Goal: Navigation & Orientation: Find specific page/section

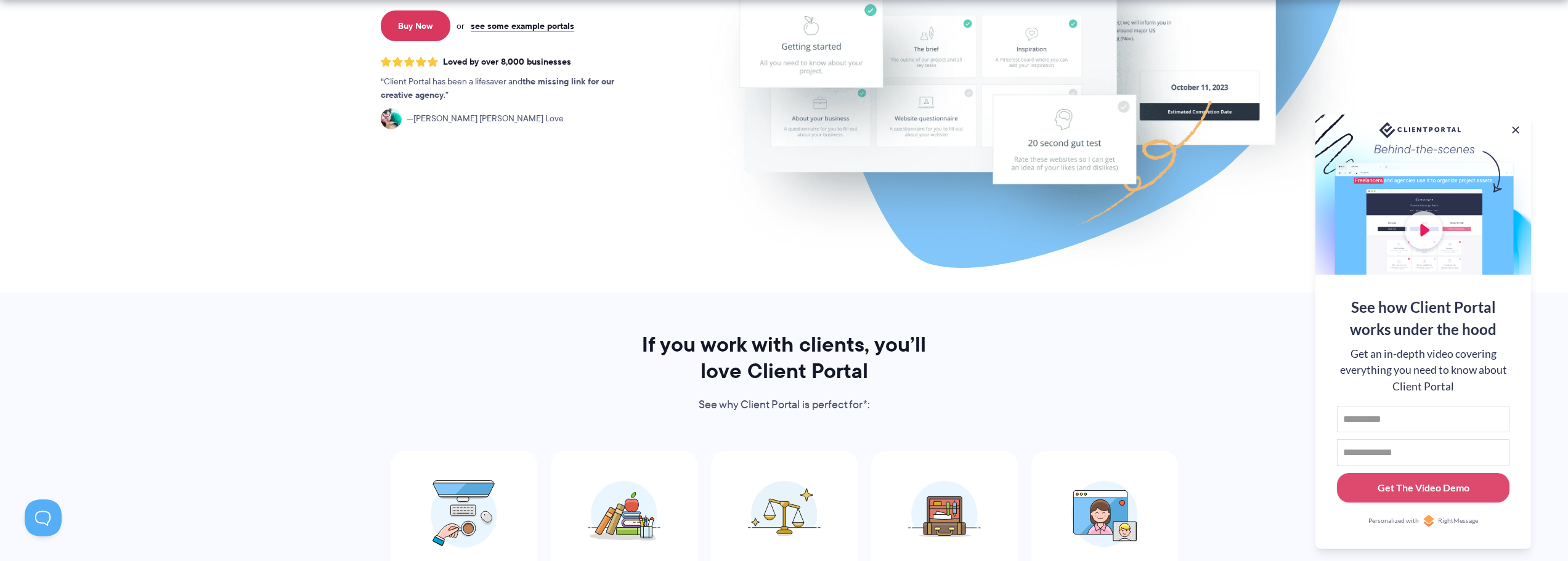
scroll to position [431, 0]
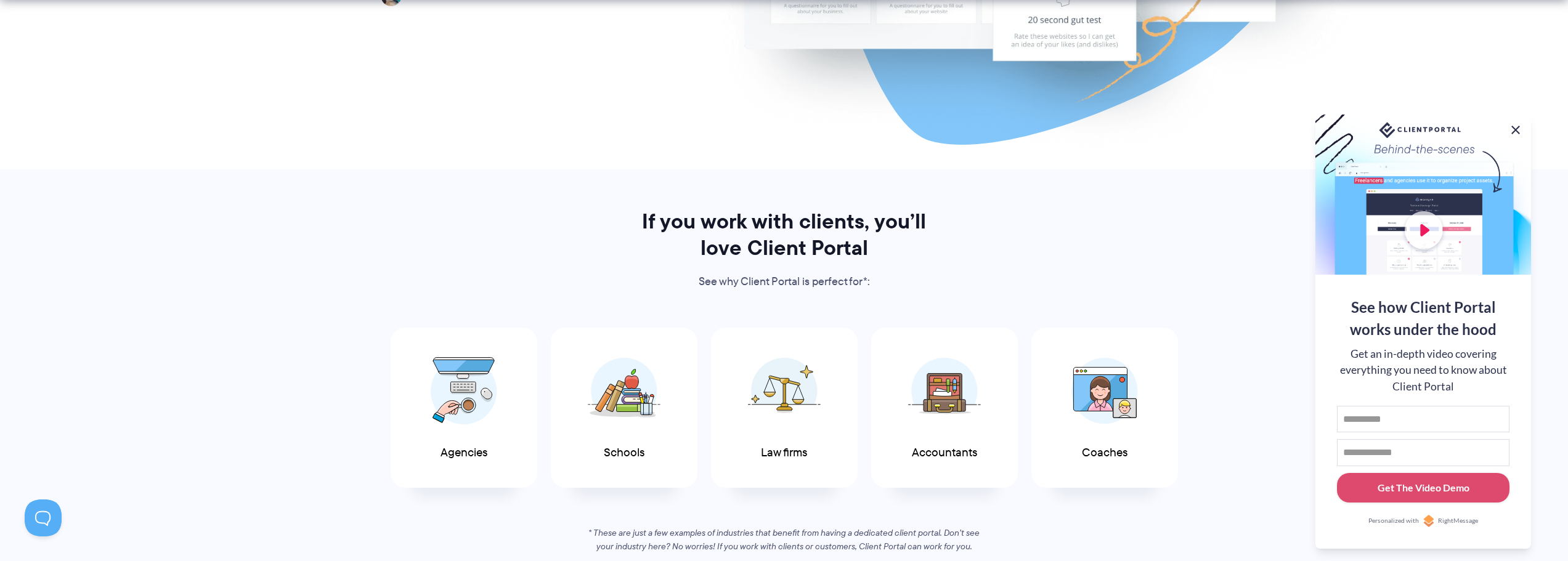
click at [1518, 126] on button at bounding box center [1515, 130] width 15 height 15
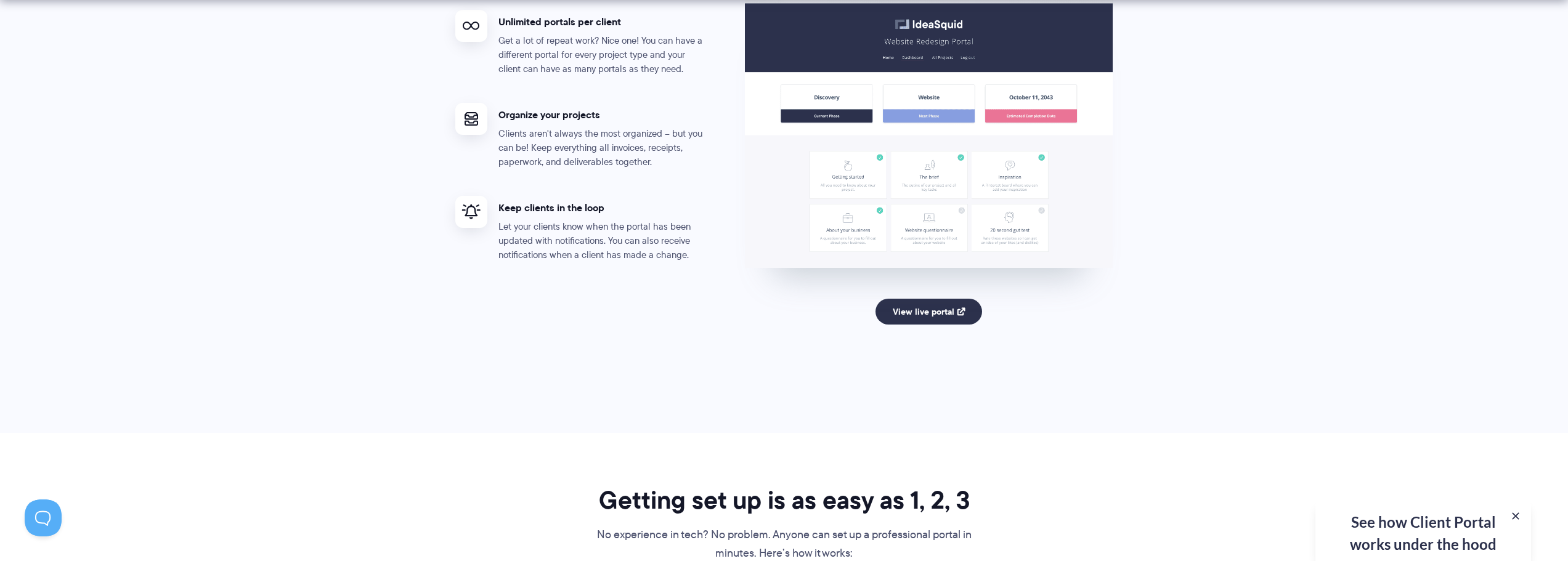
scroll to position [2279, 0]
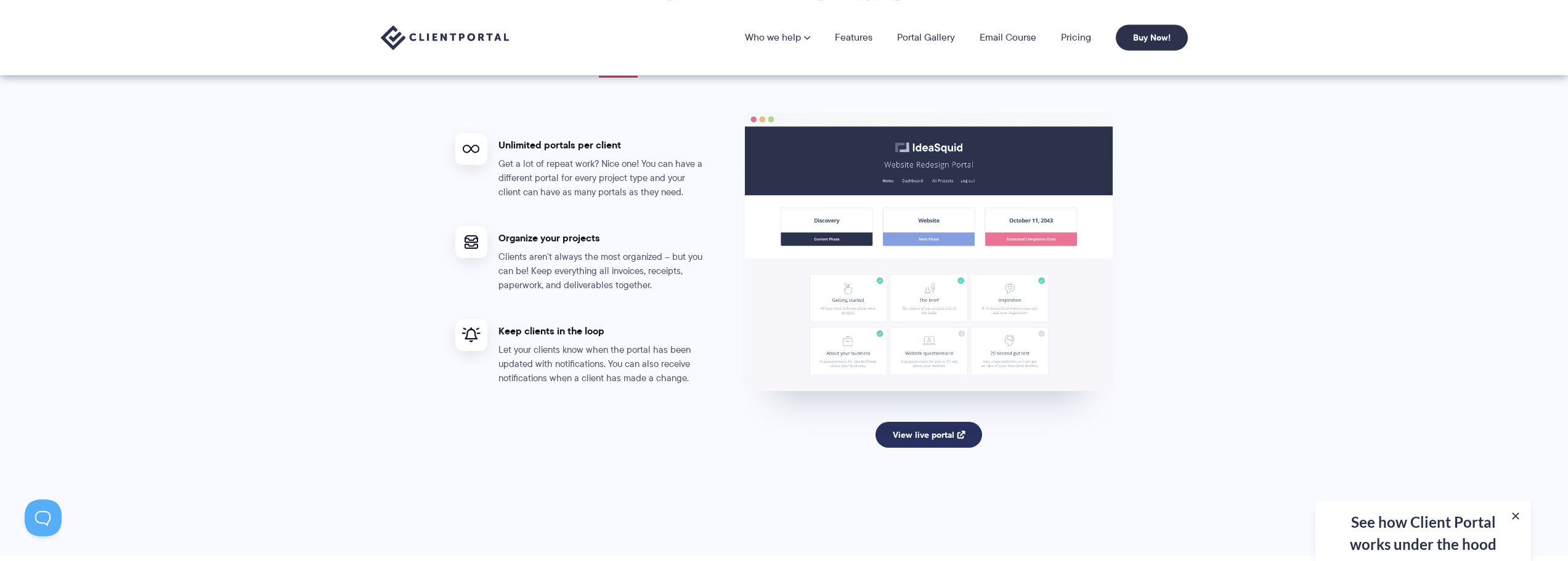
click at [931, 429] on link "View live portal" at bounding box center [929, 435] width 107 height 26
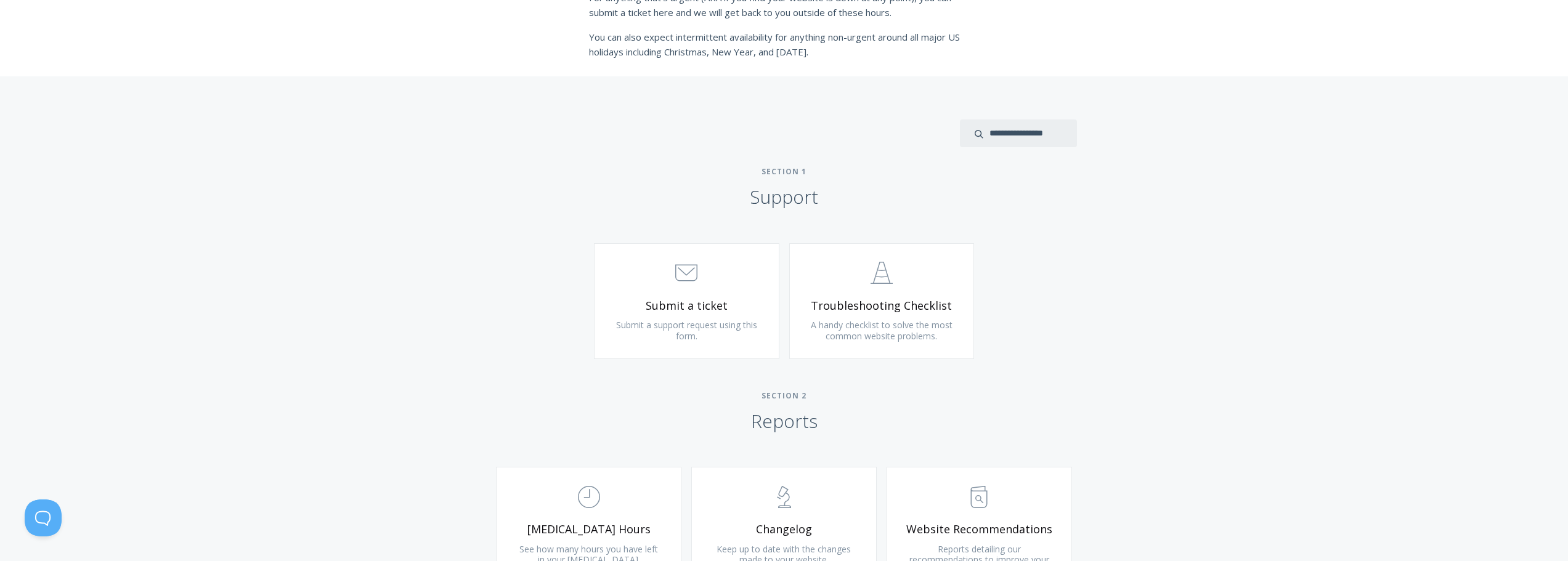
scroll to position [616, 0]
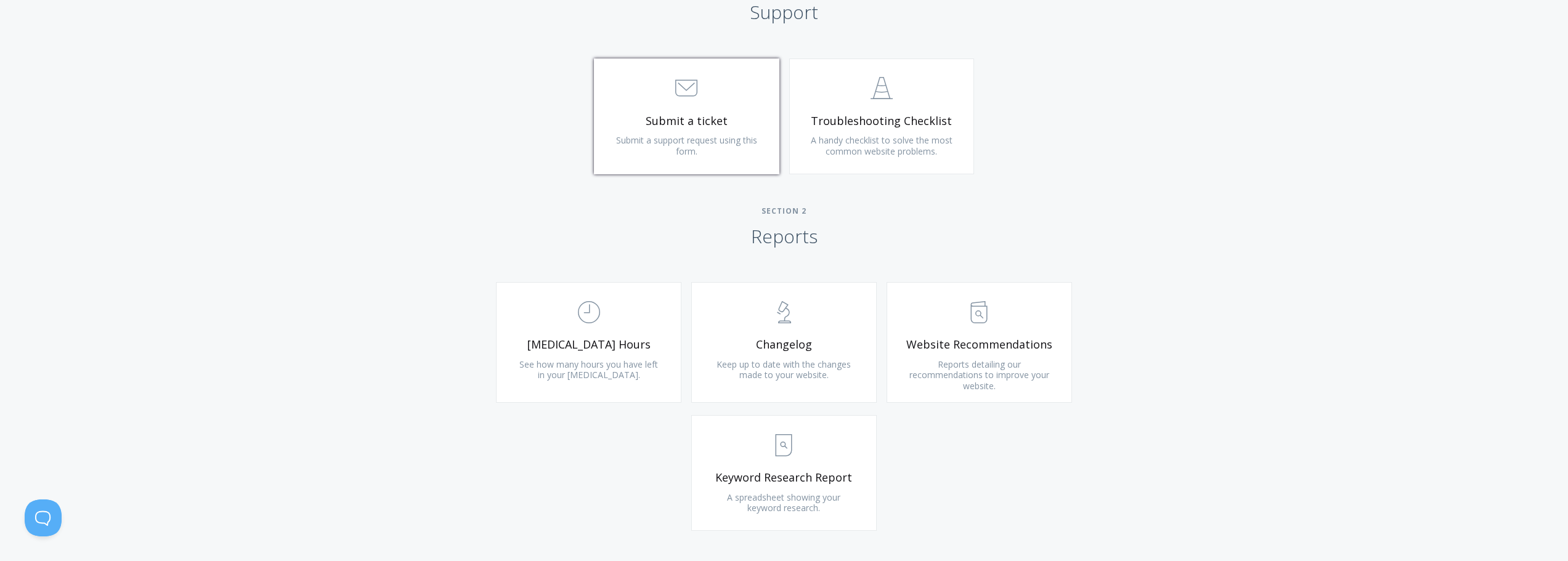
click at [706, 138] on span "Submit a support request using this form." at bounding box center [686, 146] width 141 height 23
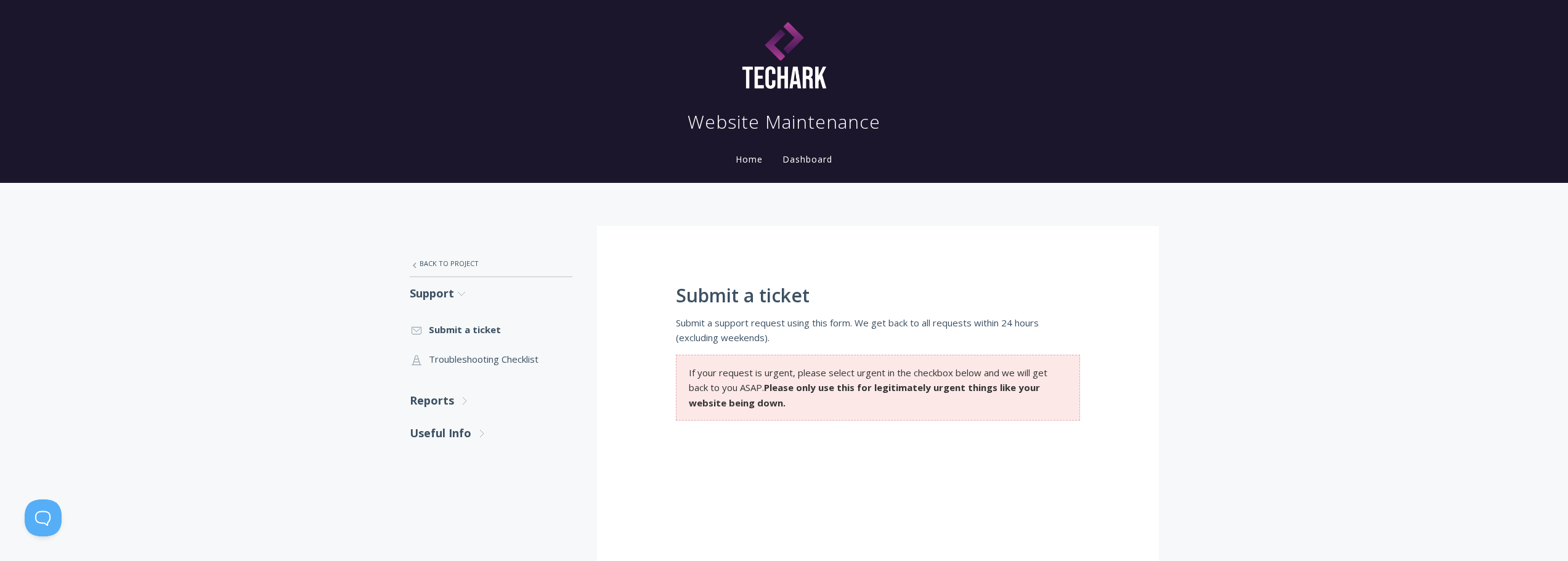
click at [751, 161] on link "Home" at bounding box center [749, 159] width 32 height 12
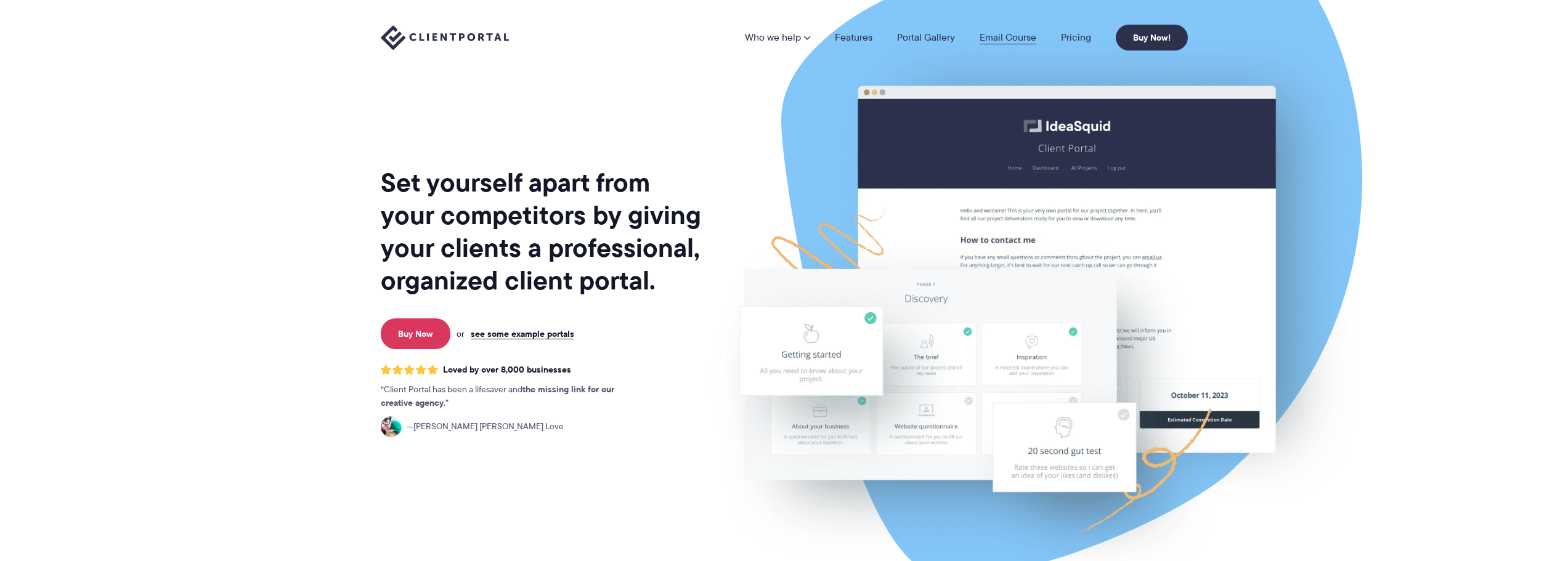
click at [1001, 44] on nav "Who we help Who we help View pricing Agencies See how Client Portal can help gi…" at bounding box center [966, 37] width 443 height 26
click at [1011, 39] on link "Email Course" at bounding box center [1007, 37] width 57 height 10
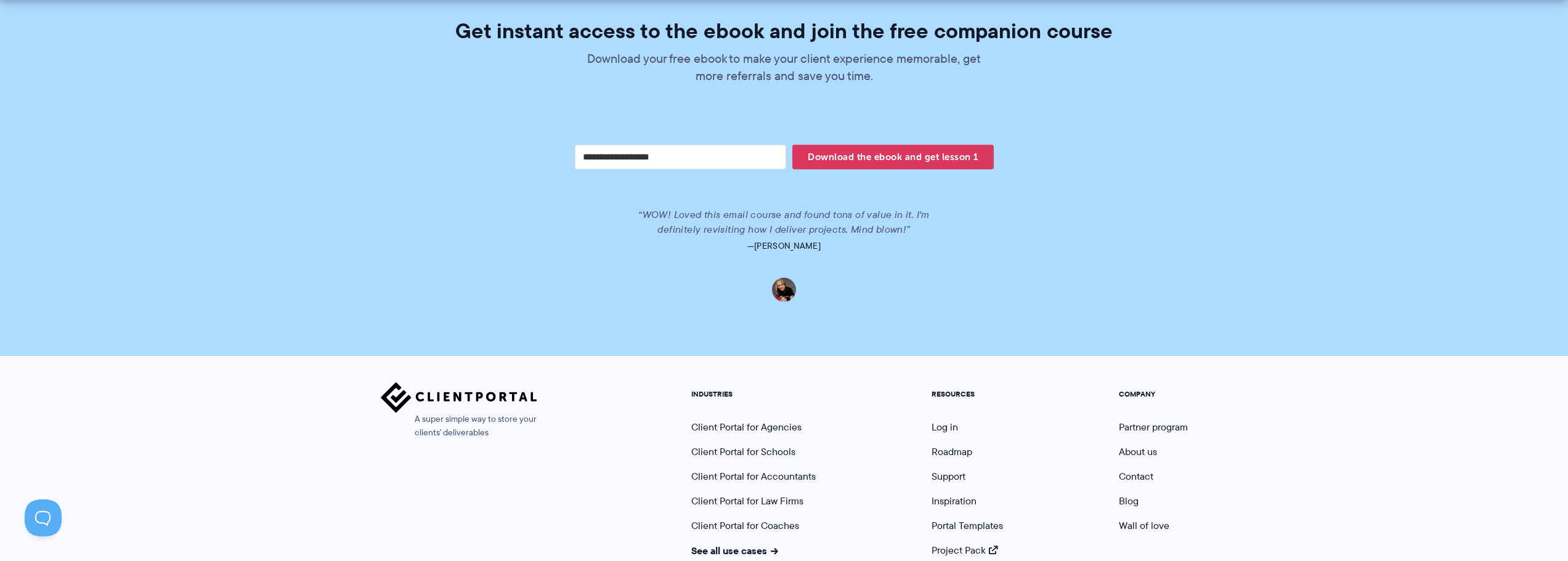
scroll to position [2565, 0]
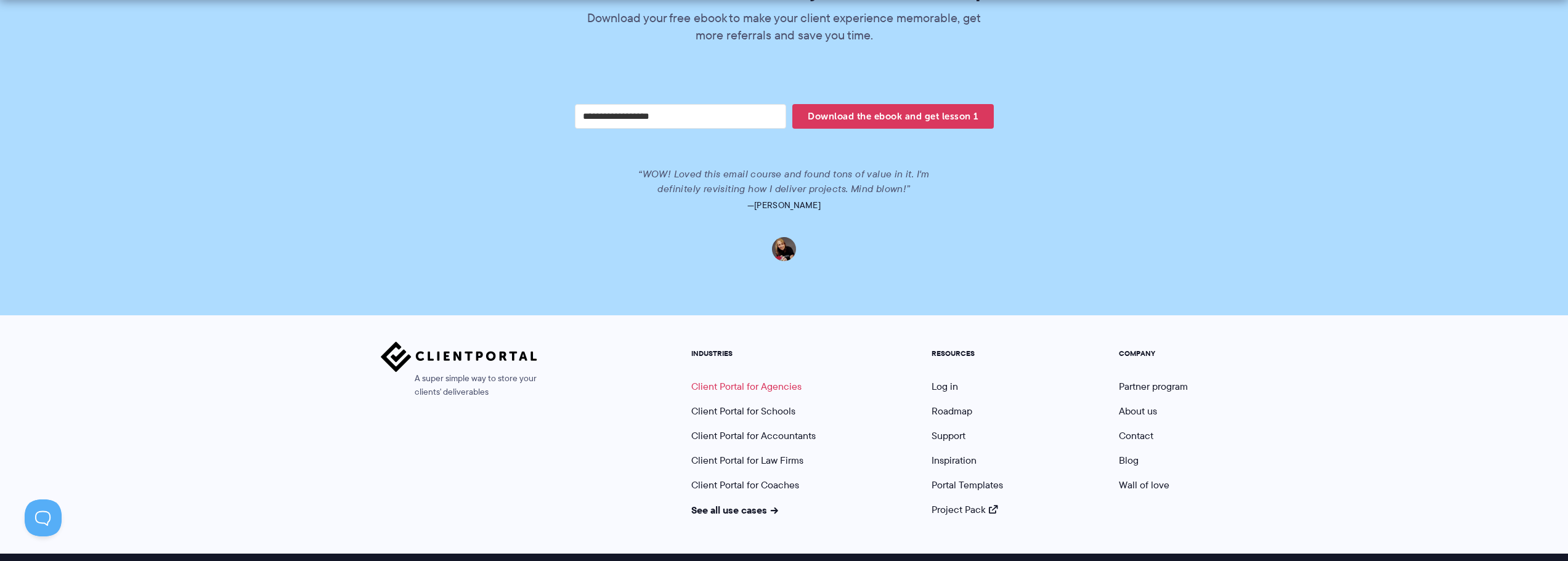
click at [761, 379] on link "Client Portal for Agencies" at bounding box center [746, 386] width 111 height 14
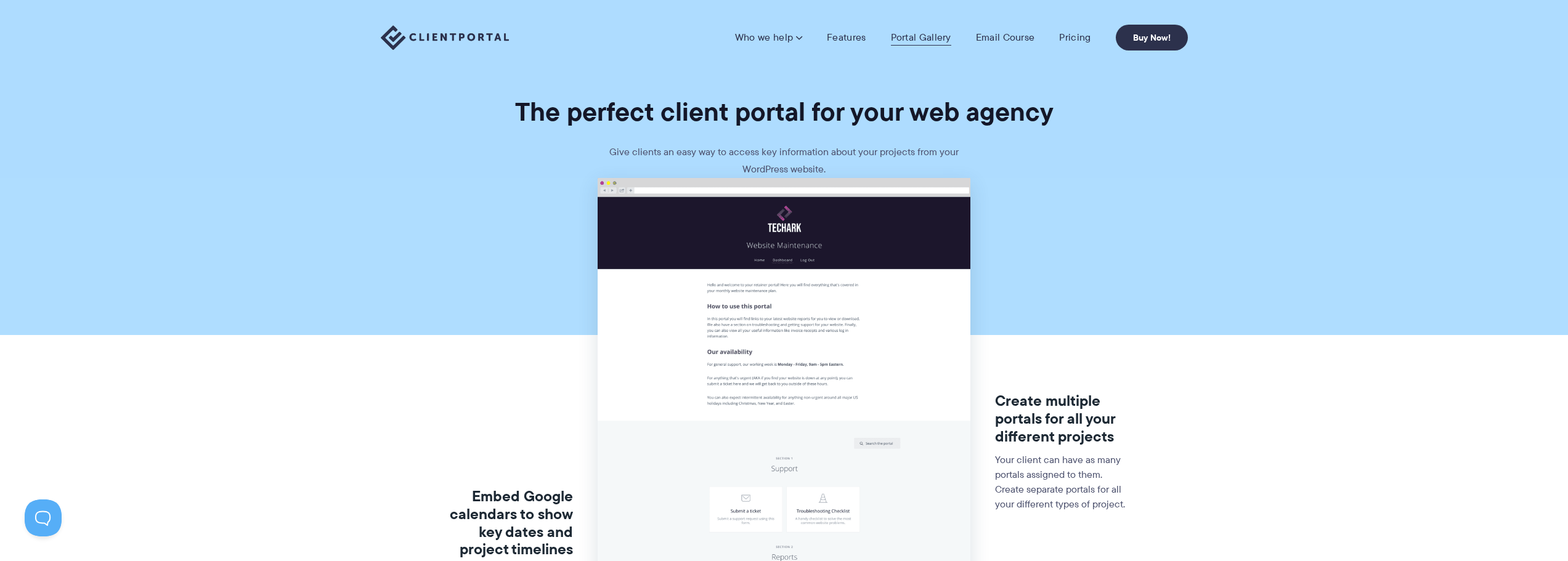
click at [915, 39] on link "Portal Gallery" at bounding box center [921, 37] width 61 height 13
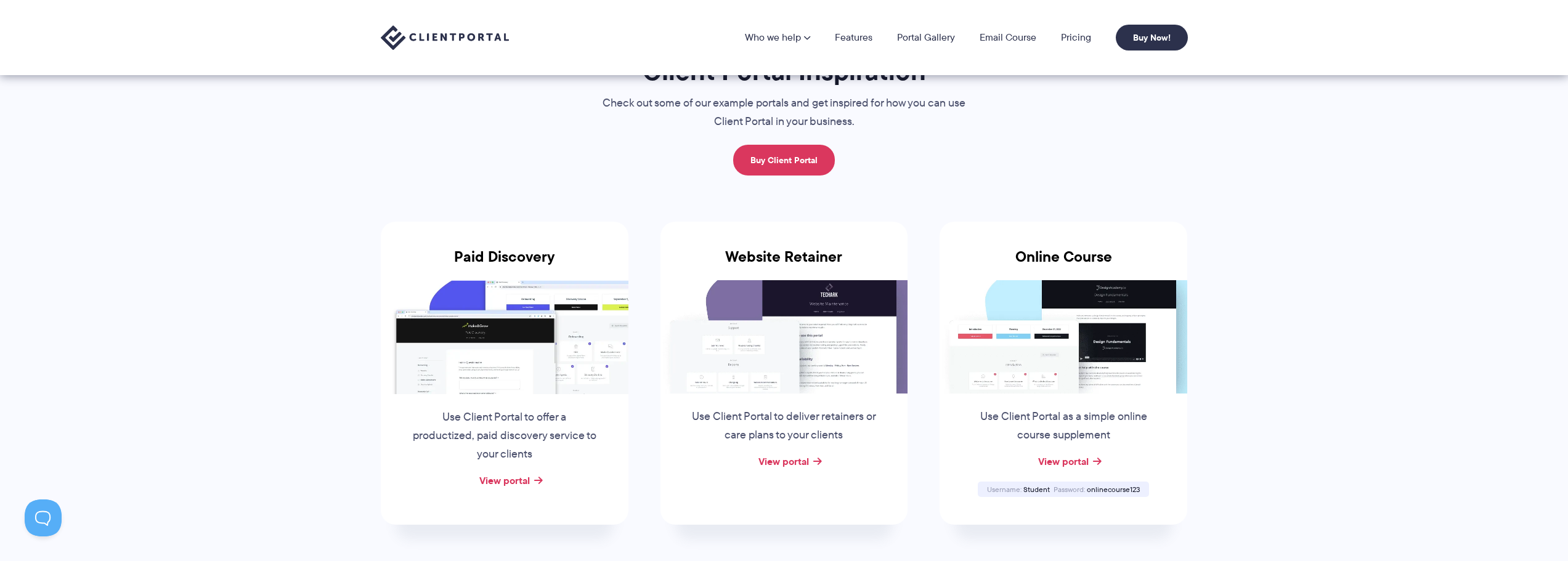
scroll to position [246, 0]
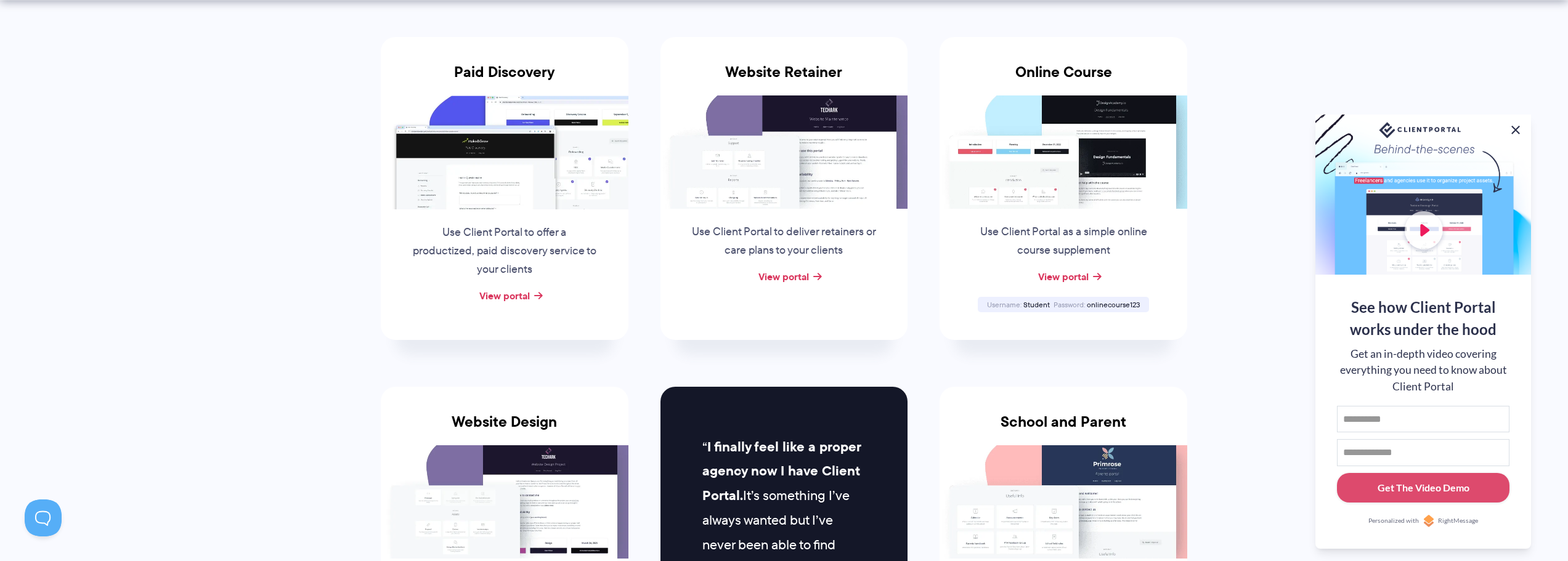
click at [1513, 126] on button at bounding box center [1515, 130] width 15 height 15
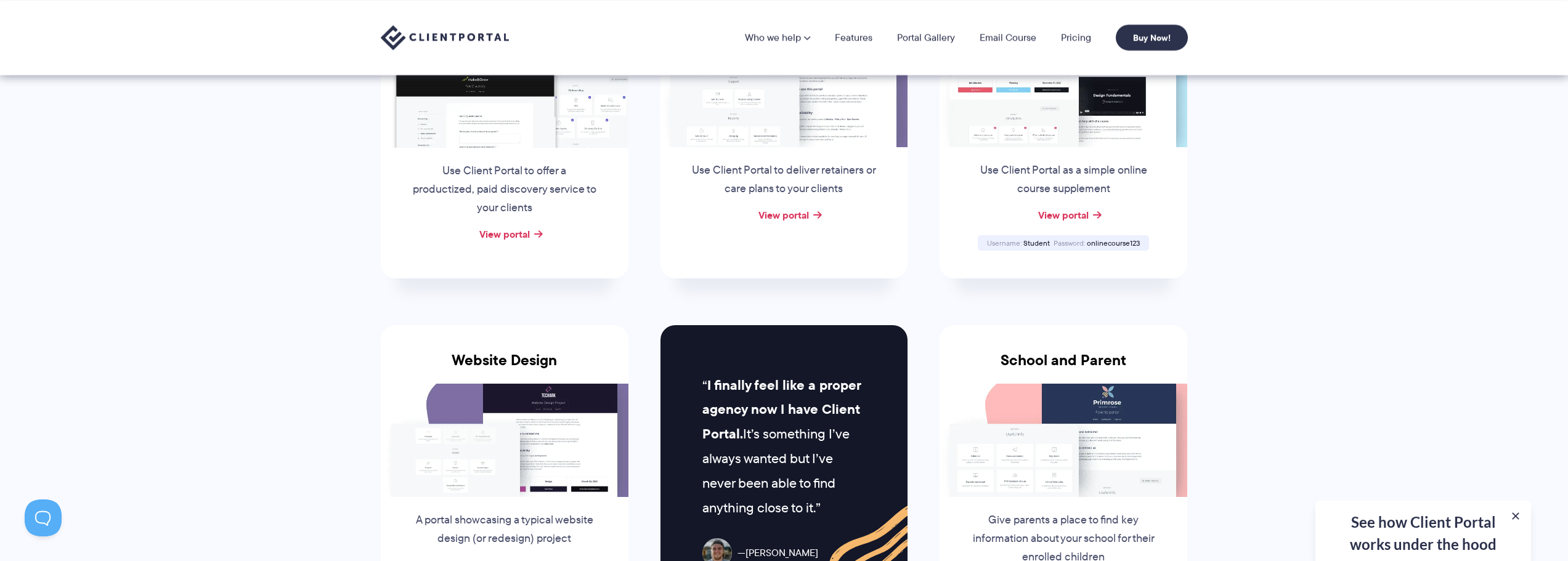
scroll to position [123, 0]
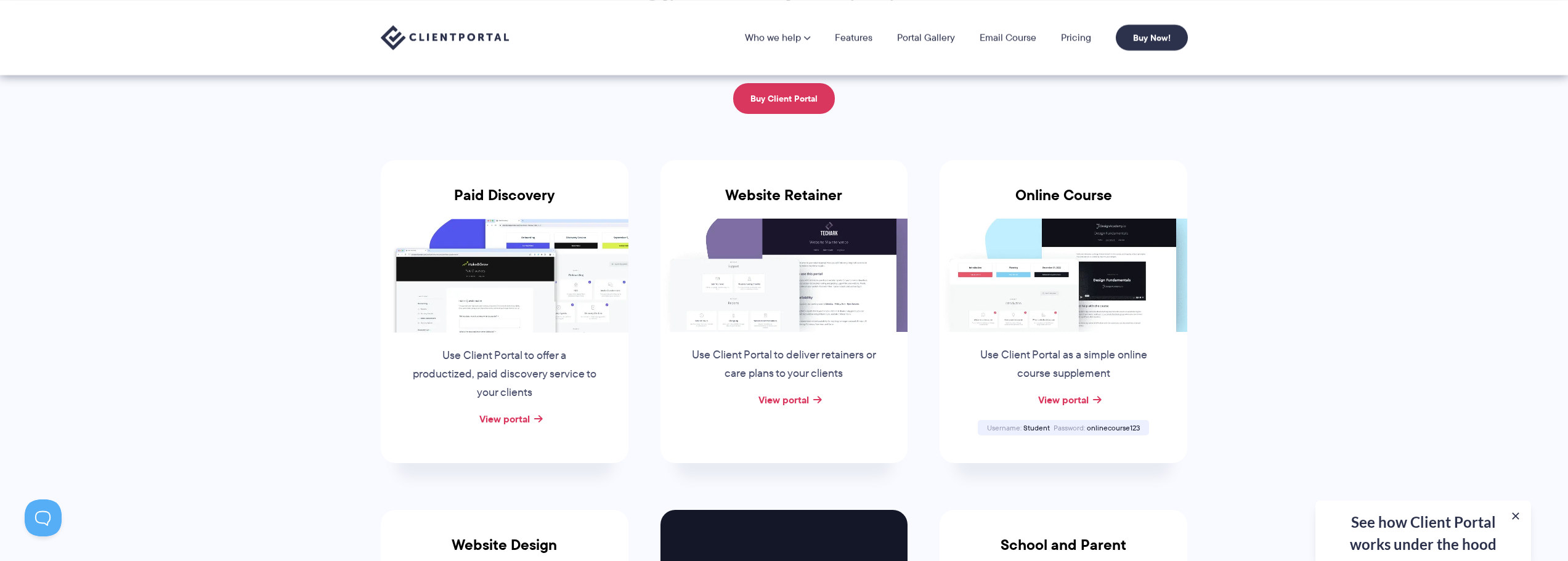
click at [535, 417] on div "View portal" at bounding box center [505, 419] width 248 height 19
click at [513, 418] on link "View portal" at bounding box center [505, 419] width 51 height 15
